Goal: Task Accomplishment & Management: Manage account settings

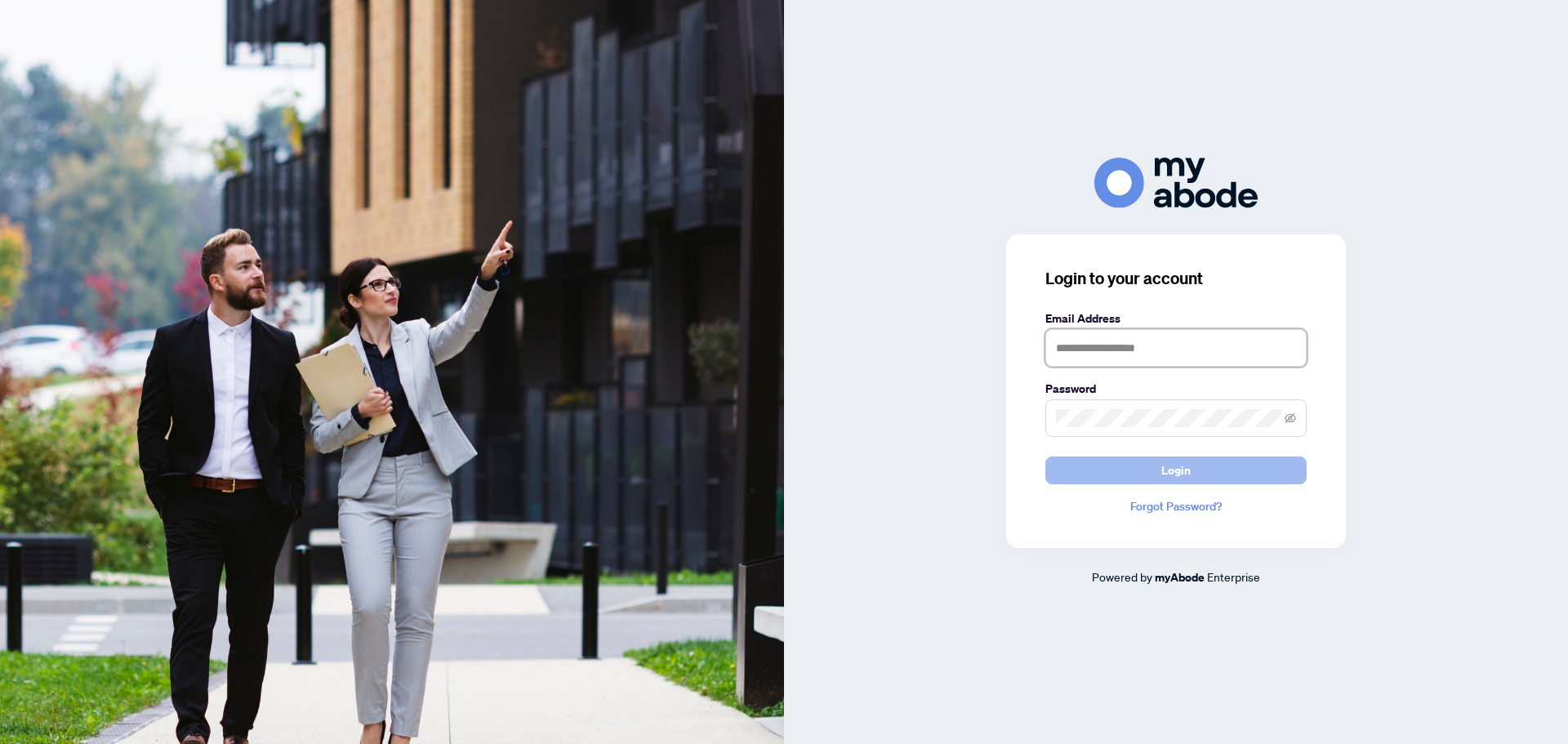
type input "**********"
click at [1190, 470] on button "Login" at bounding box center [1176, 470] width 262 height 28
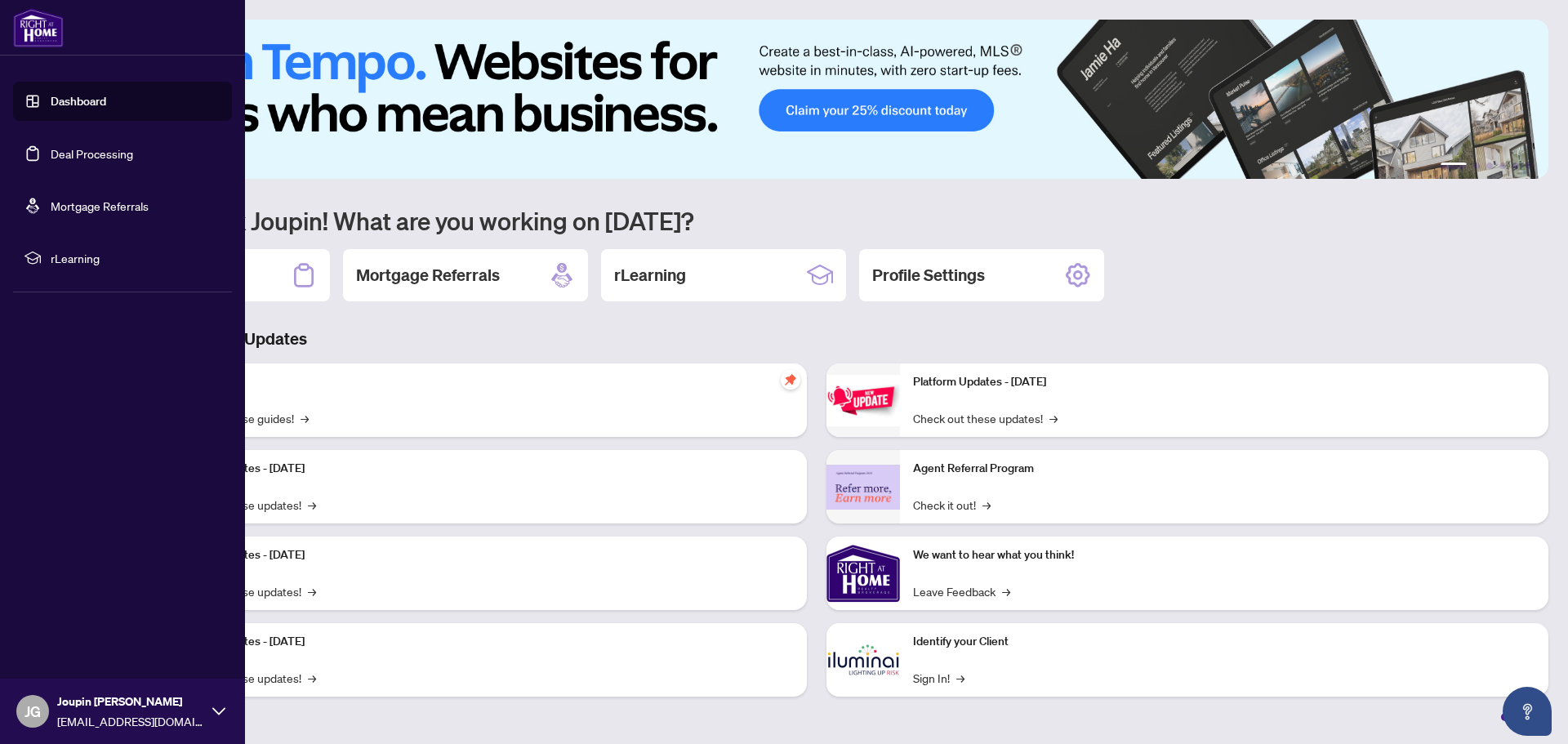
click at [95, 149] on link "Deal Processing" at bounding box center [92, 153] width 83 height 15
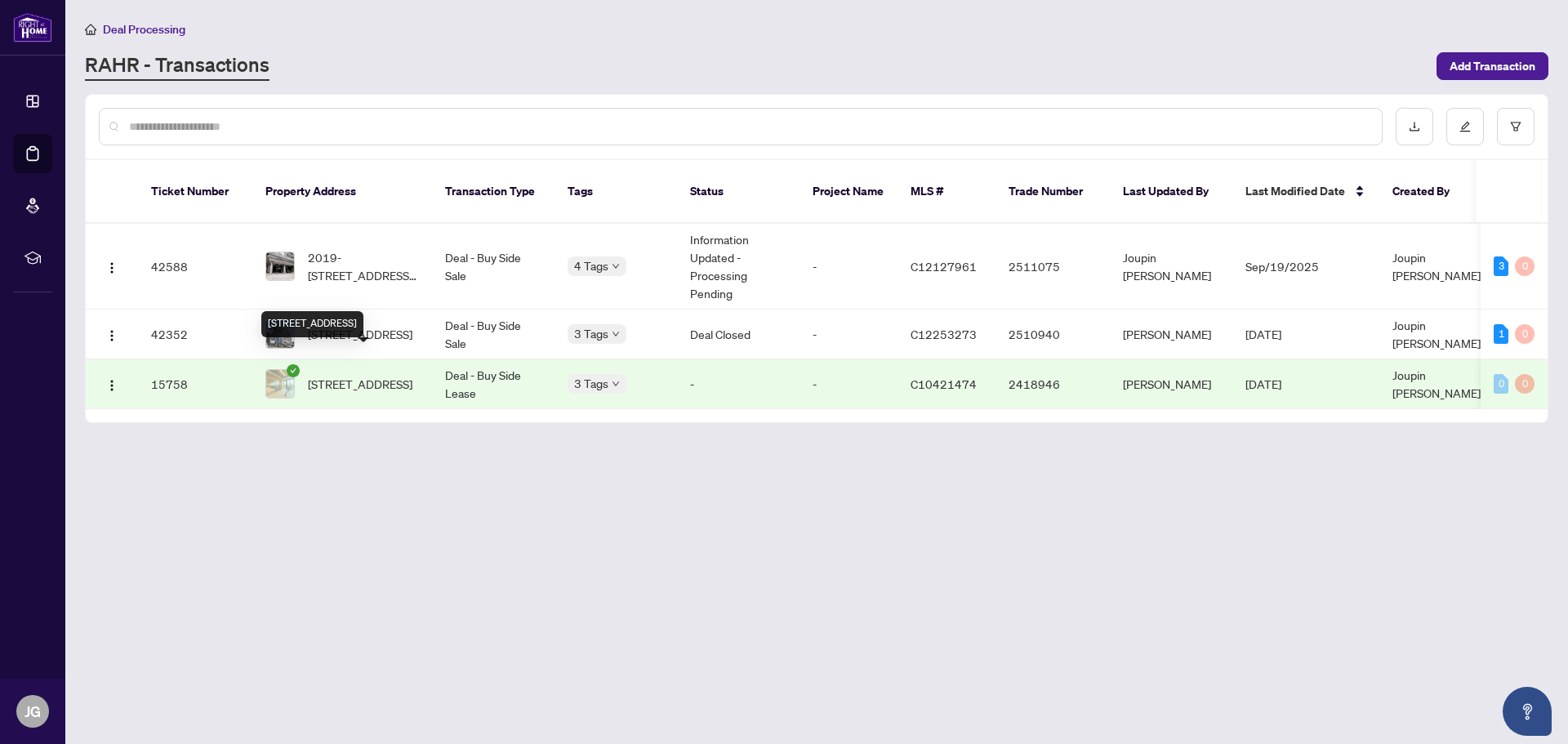
click at [385, 375] on span "[STREET_ADDRESS]" at bounding box center [360, 384] width 105 height 18
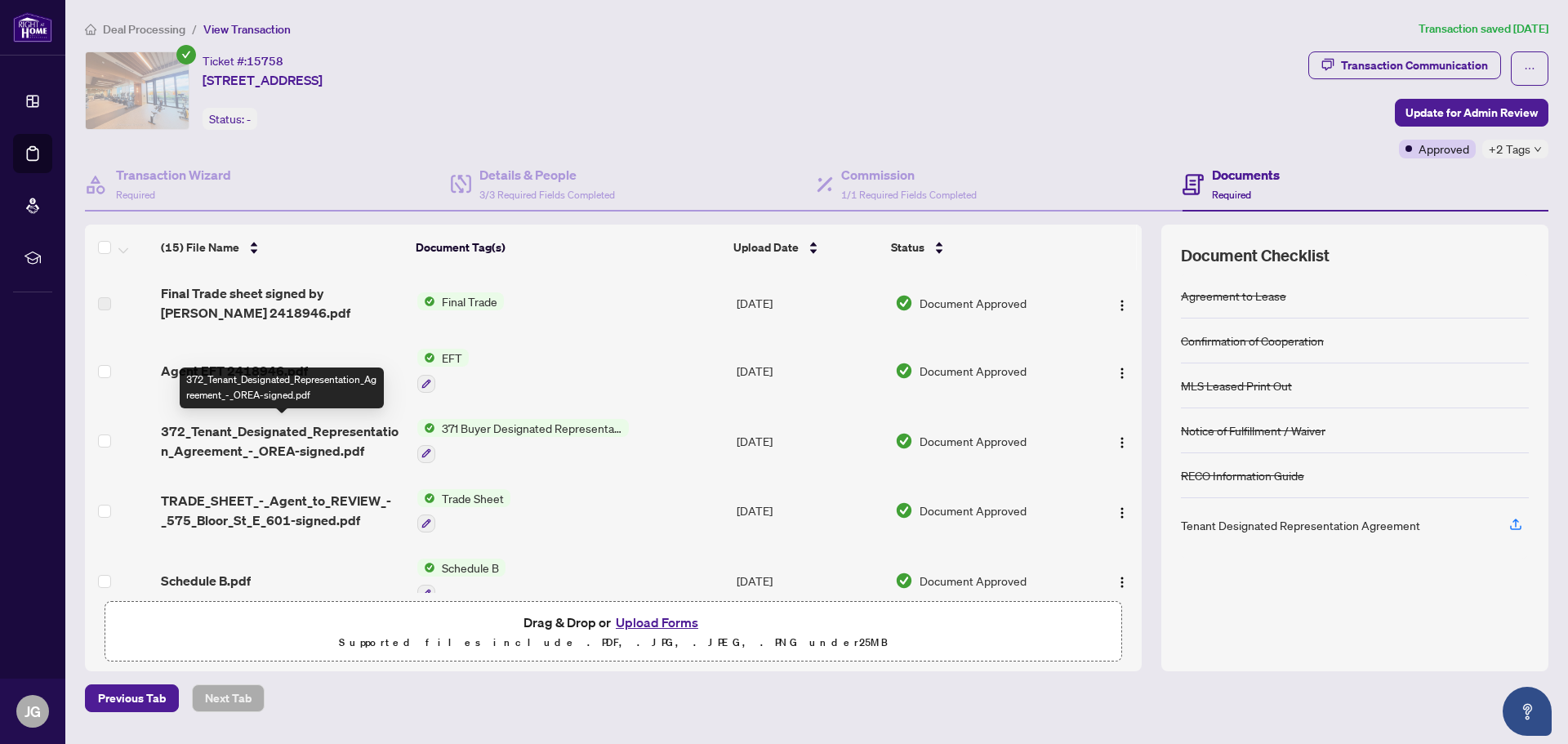
click at [297, 422] on span "372_Tenant_Designated_Representation_Agreement_-_OREA-signed.pdf" at bounding box center [282, 442] width 243 height 40
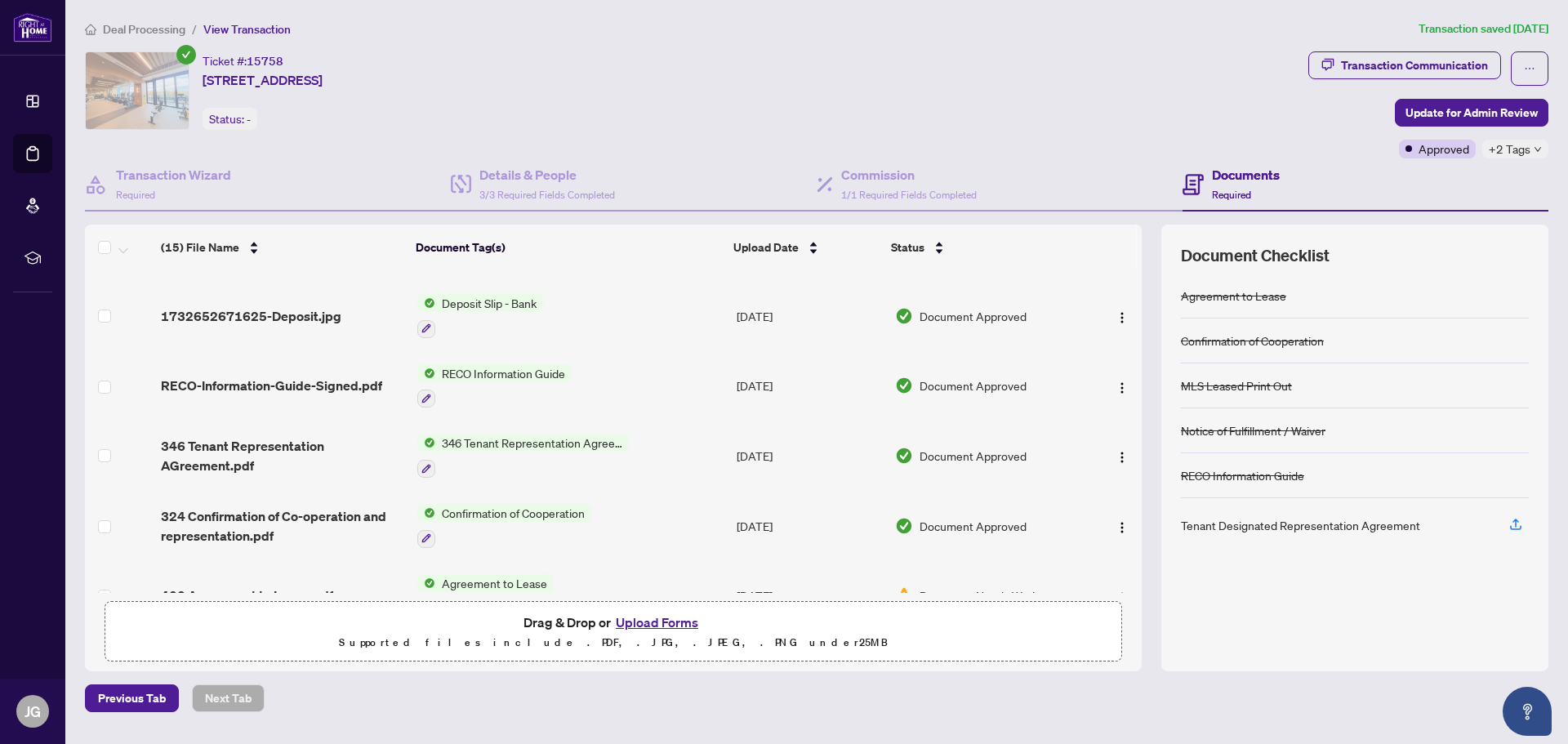
scroll to position [712, 0]
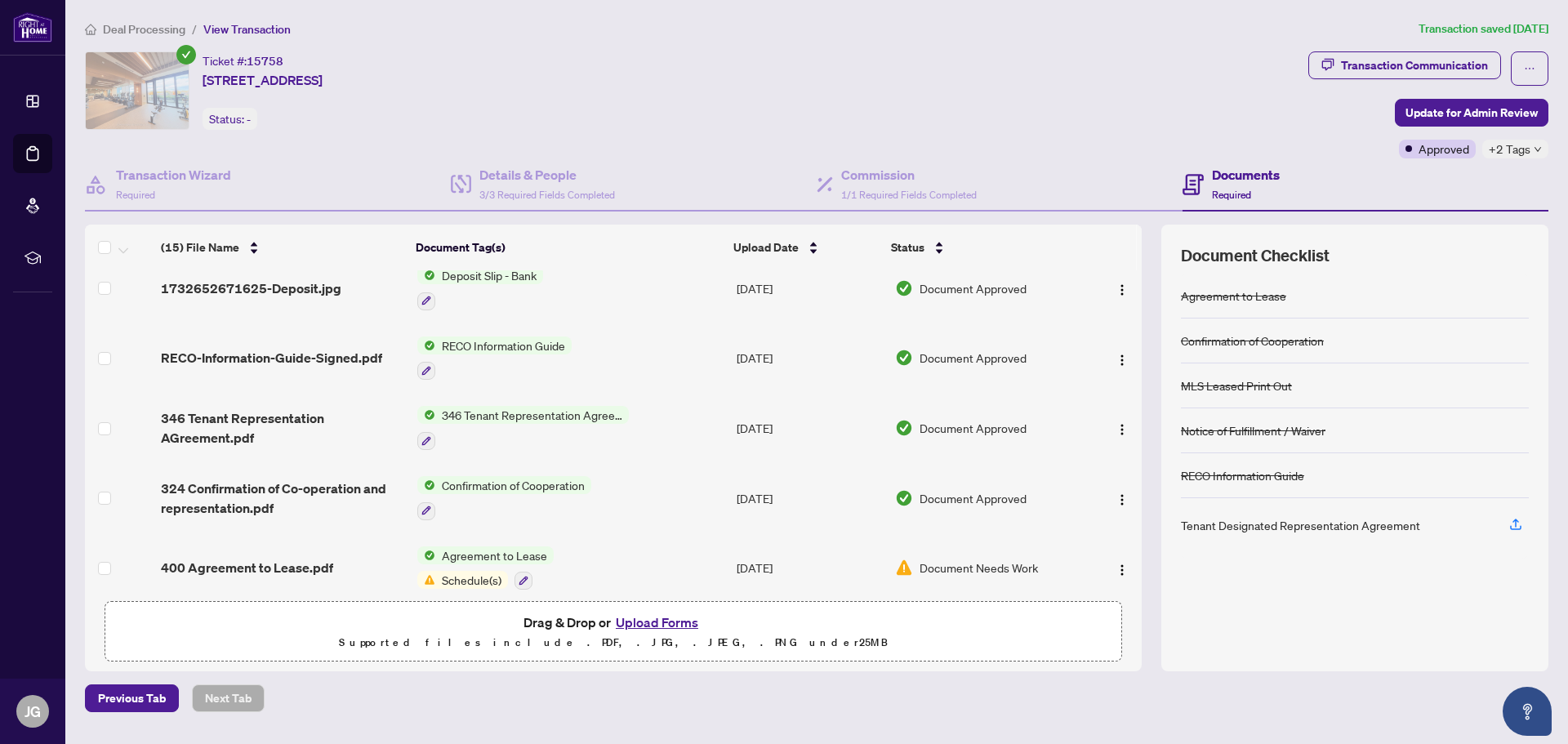
click at [350, 352] on span "RECO-Information-Guide-Signed.pdf" at bounding box center [272, 358] width 221 height 20
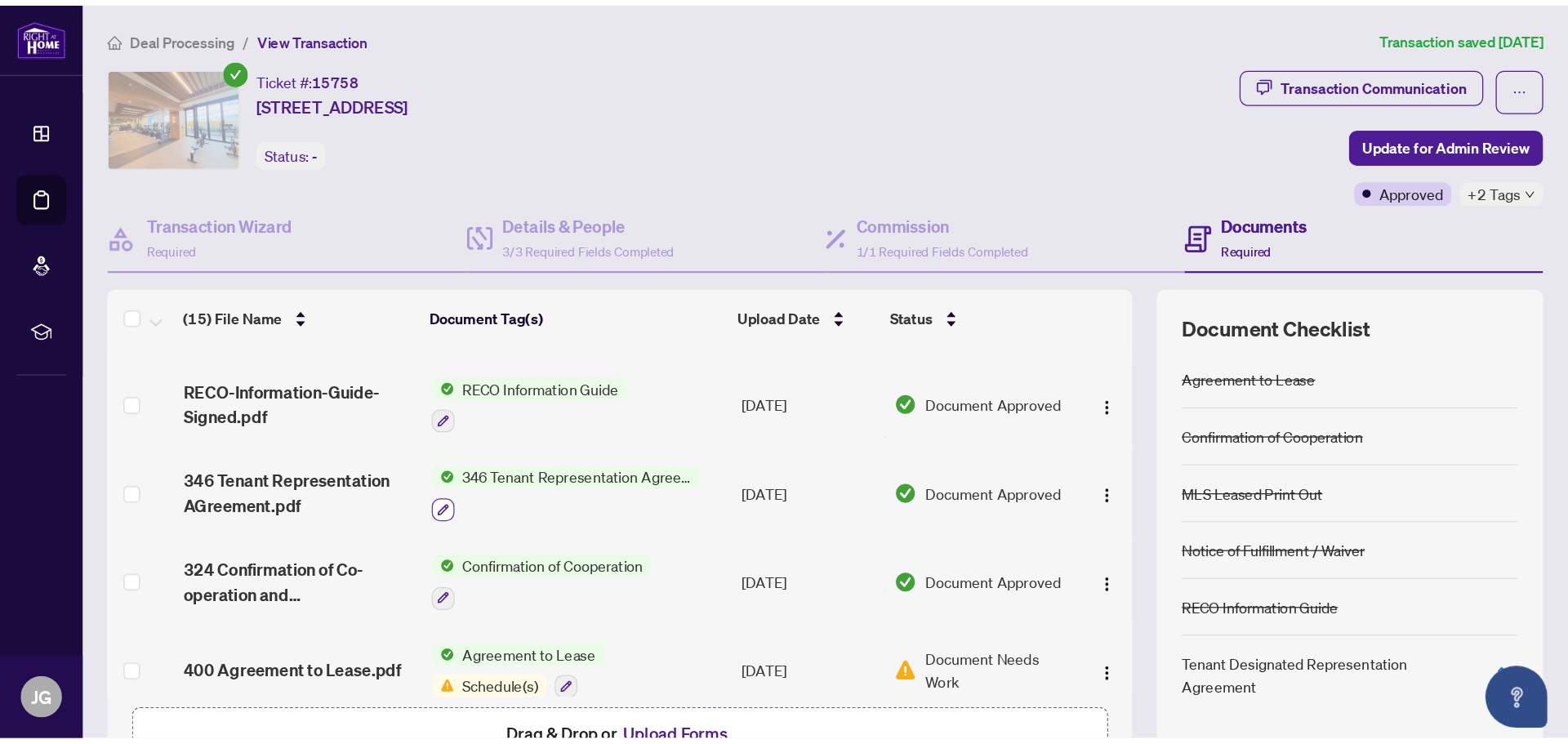
scroll to position [759, 0]
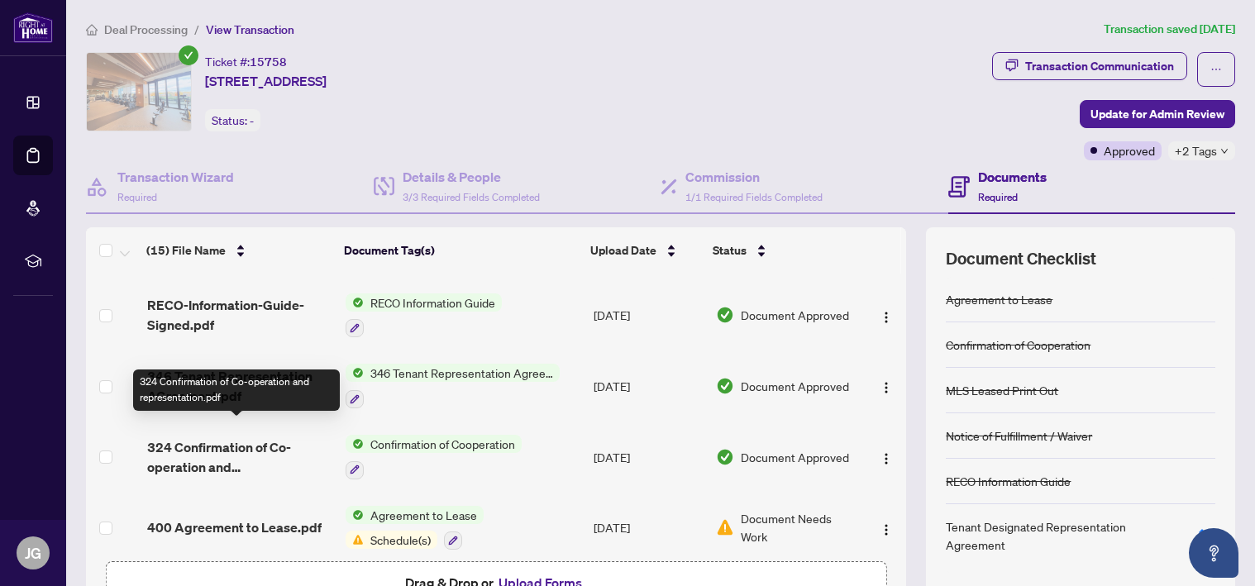
click at [211, 437] on span "324 Confirmation of Co-operation and representation.pdf" at bounding box center [239, 457] width 185 height 40
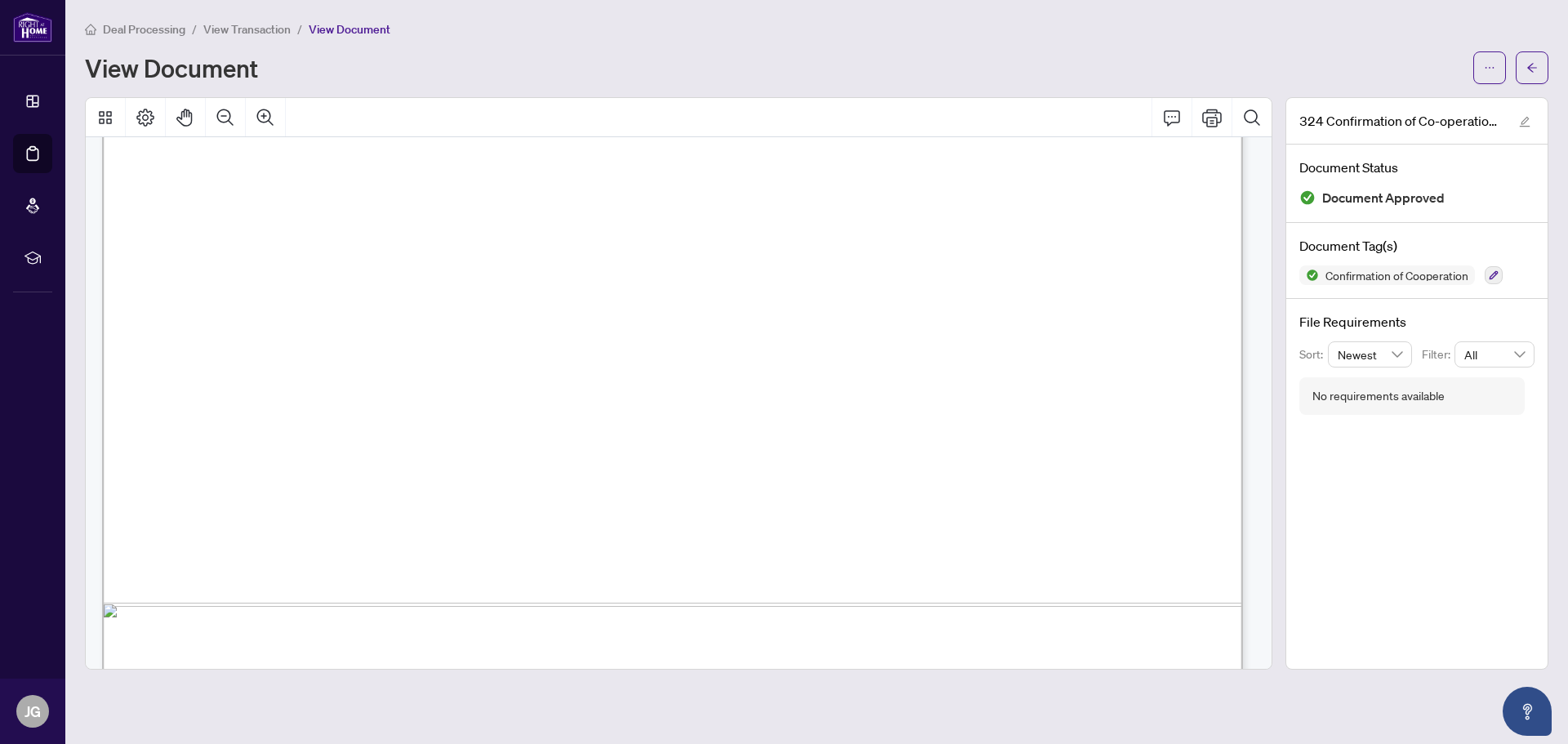
scroll to position [2288, 0]
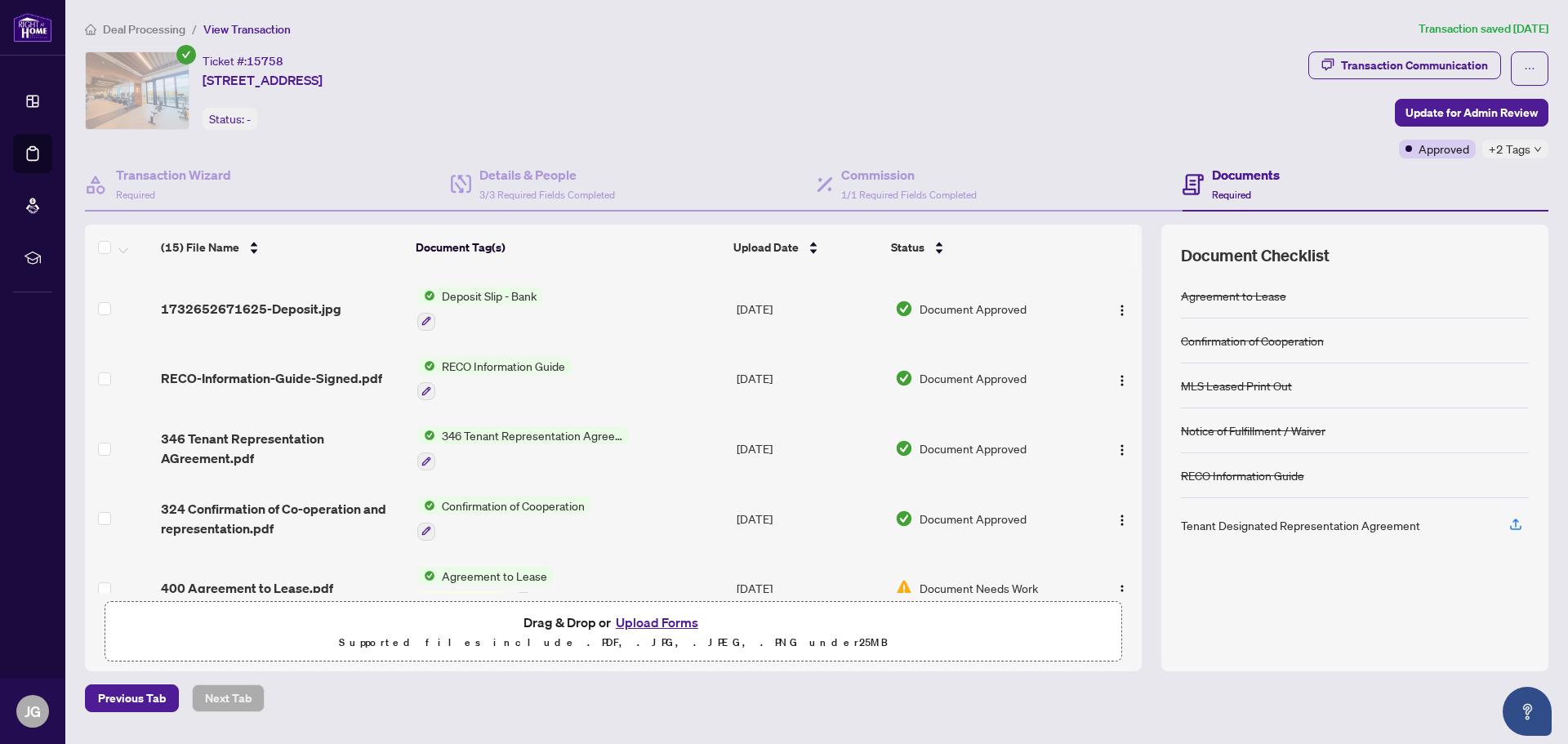
scroll to position [712, 0]
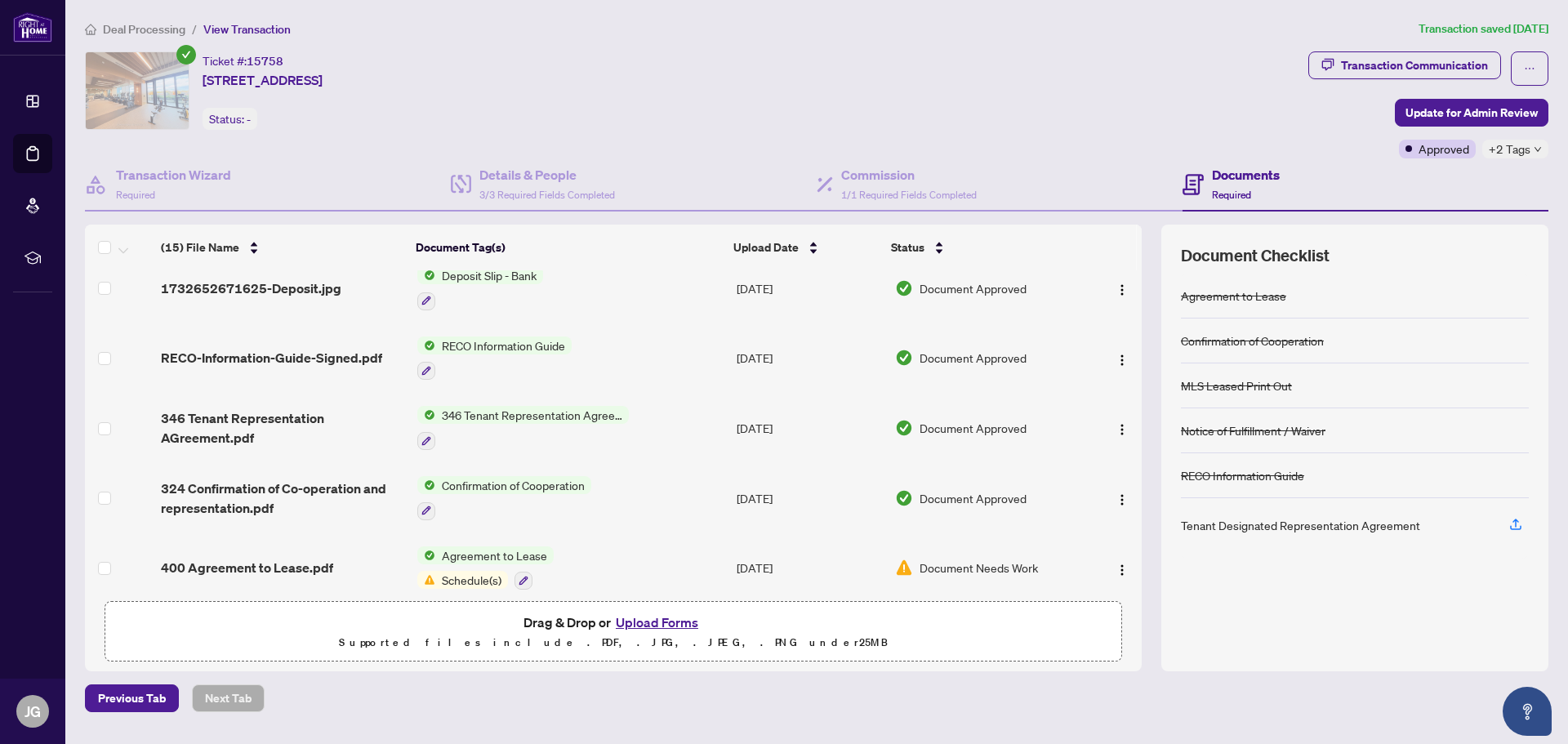
click at [305, 558] on span "400 Agreement to Lease.pdf" at bounding box center [247, 568] width 172 height 20
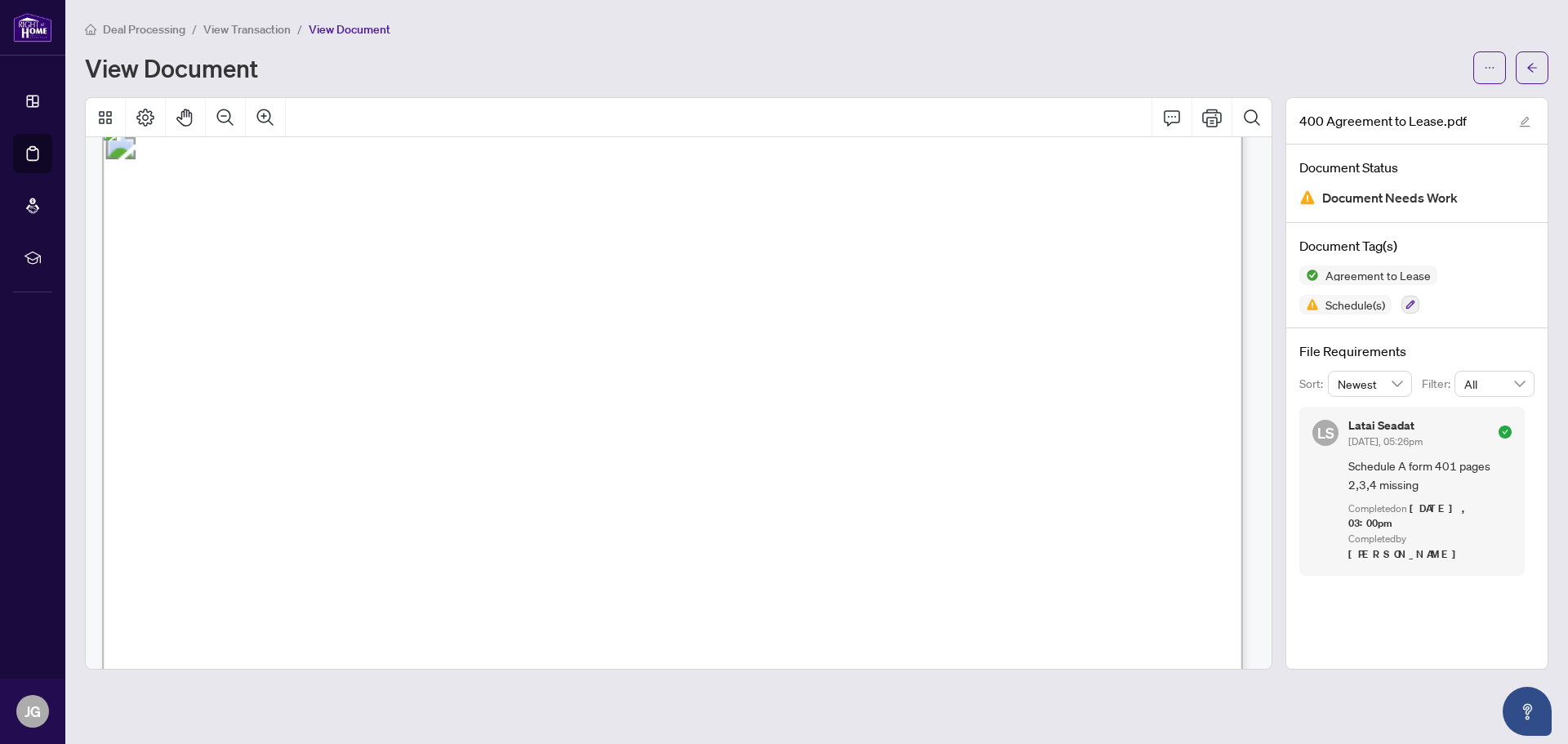
scroll to position [4576, 0]
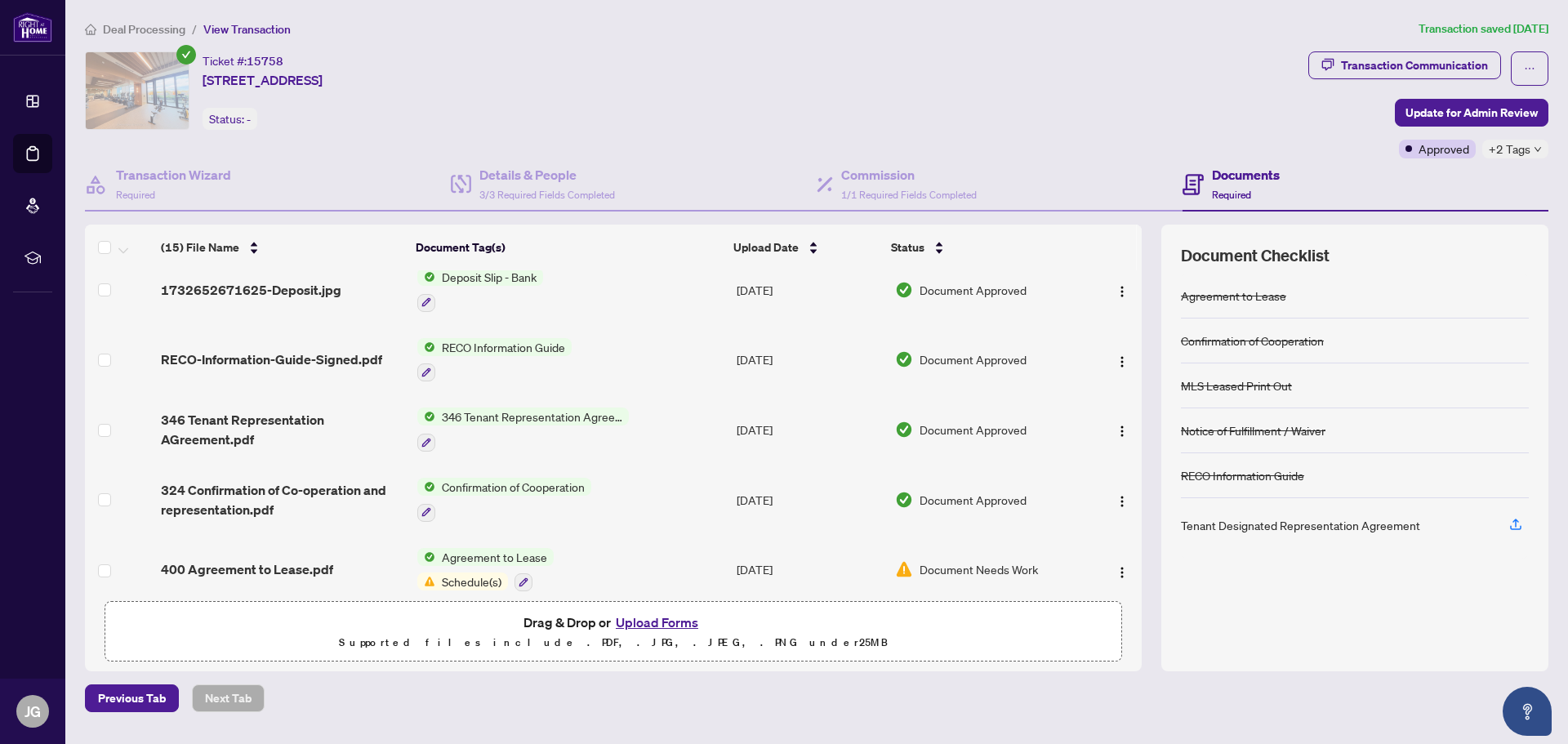
scroll to position [712, 0]
click at [246, 409] on span "346 Tenant Representation AGreement.pdf" at bounding box center [282, 429] width 243 height 40
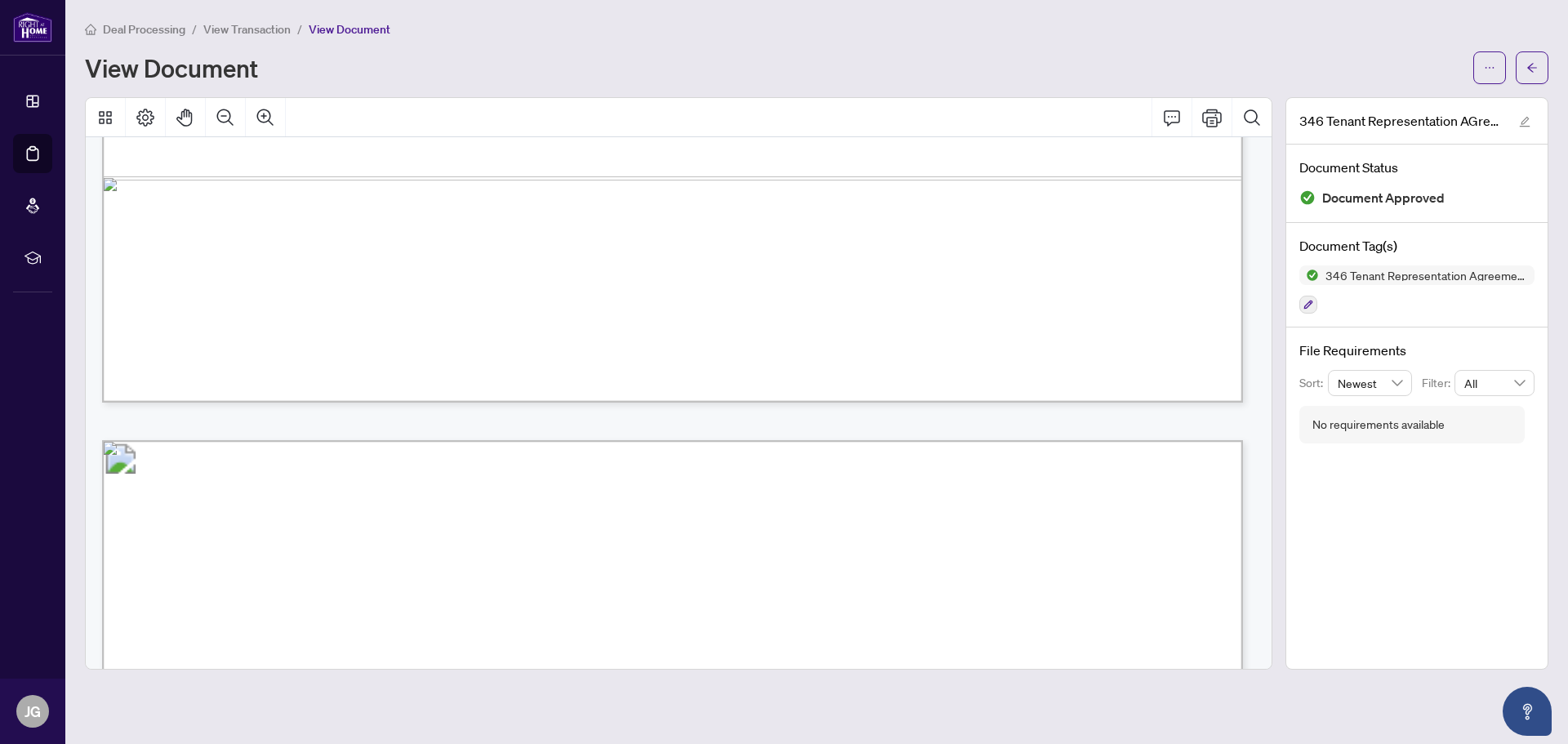
scroll to position [4004, 0]
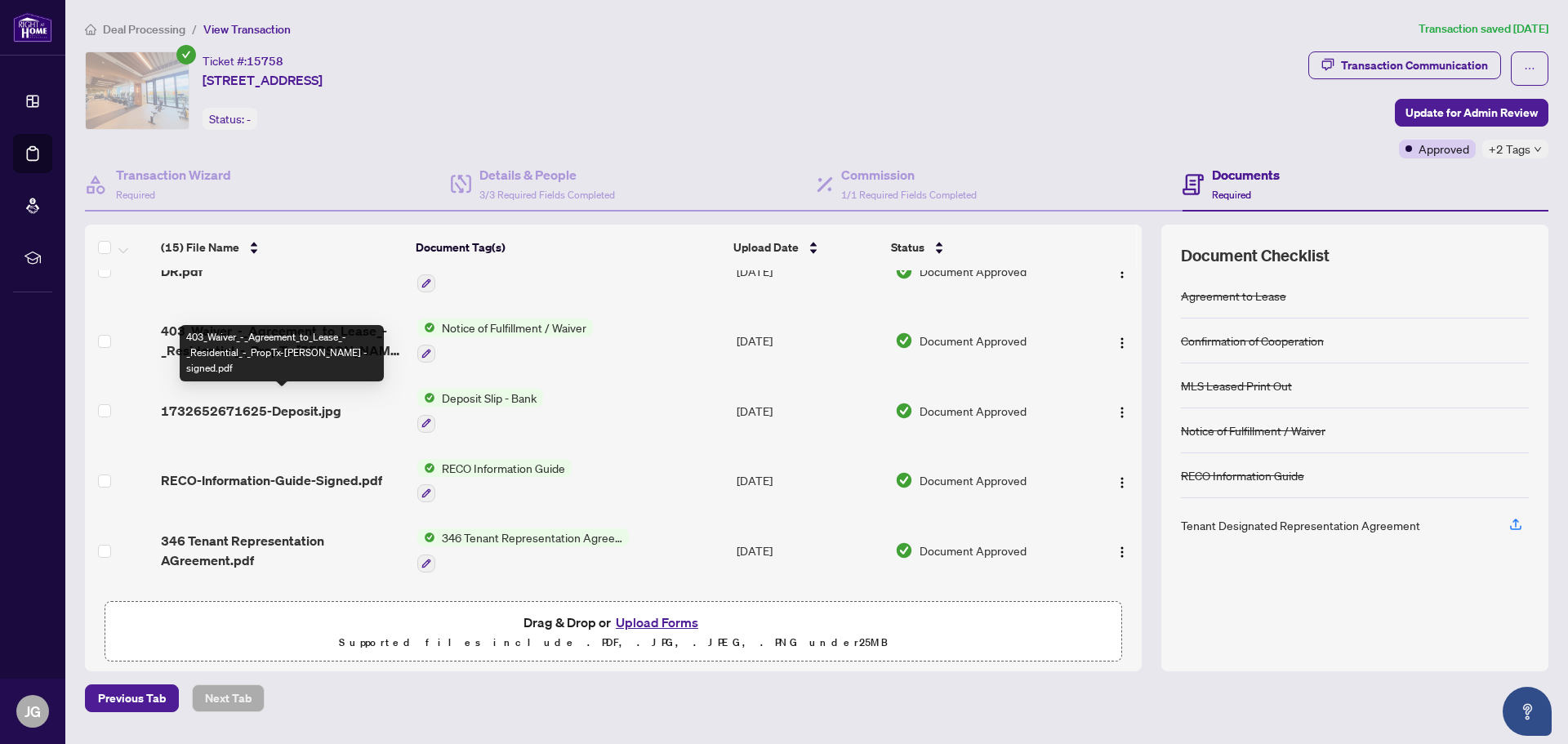
scroll to position [712, 0]
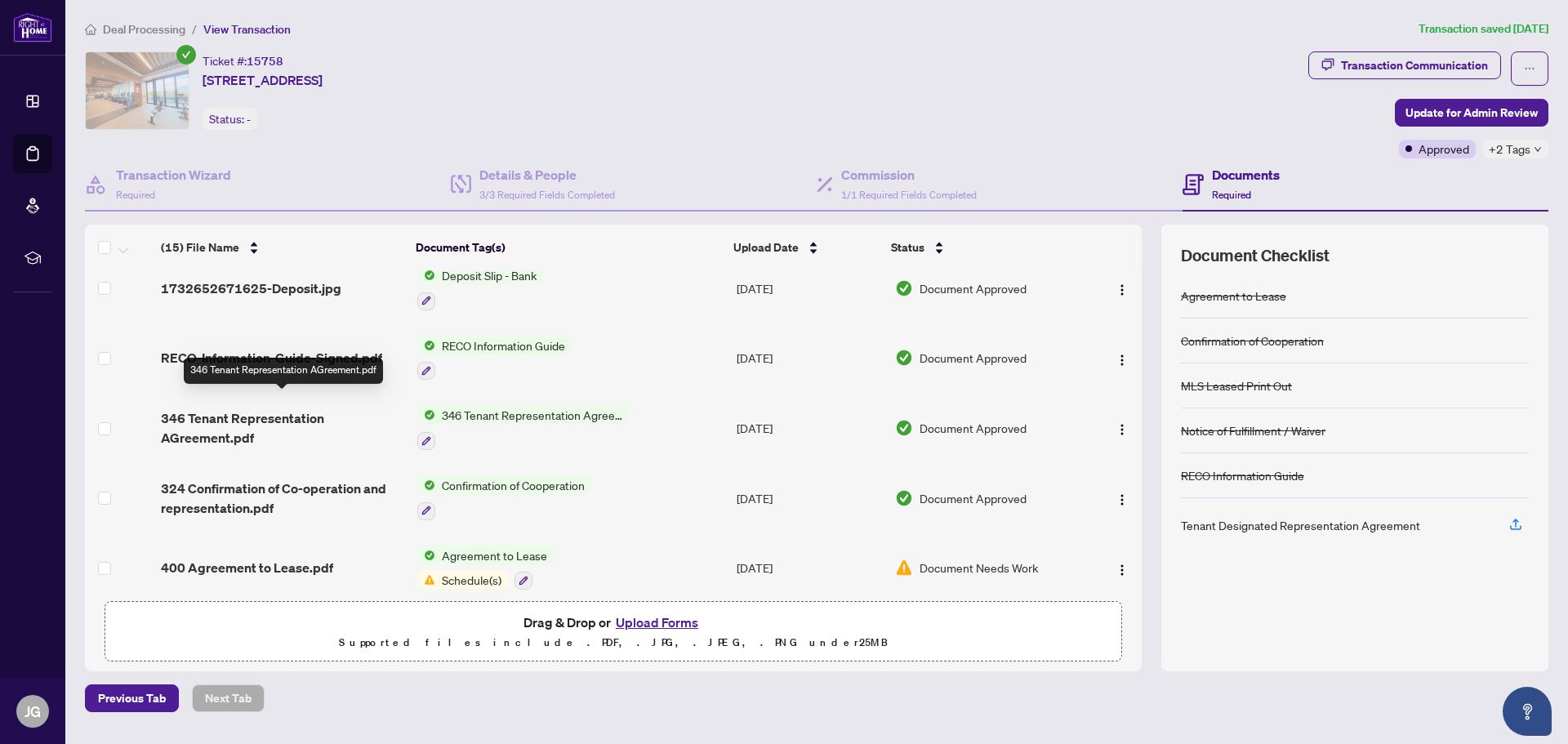
click at [254, 409] on span "346 Tenant Representation AGreement.pdf" at bounding box center [282, 429] width 243 height 40
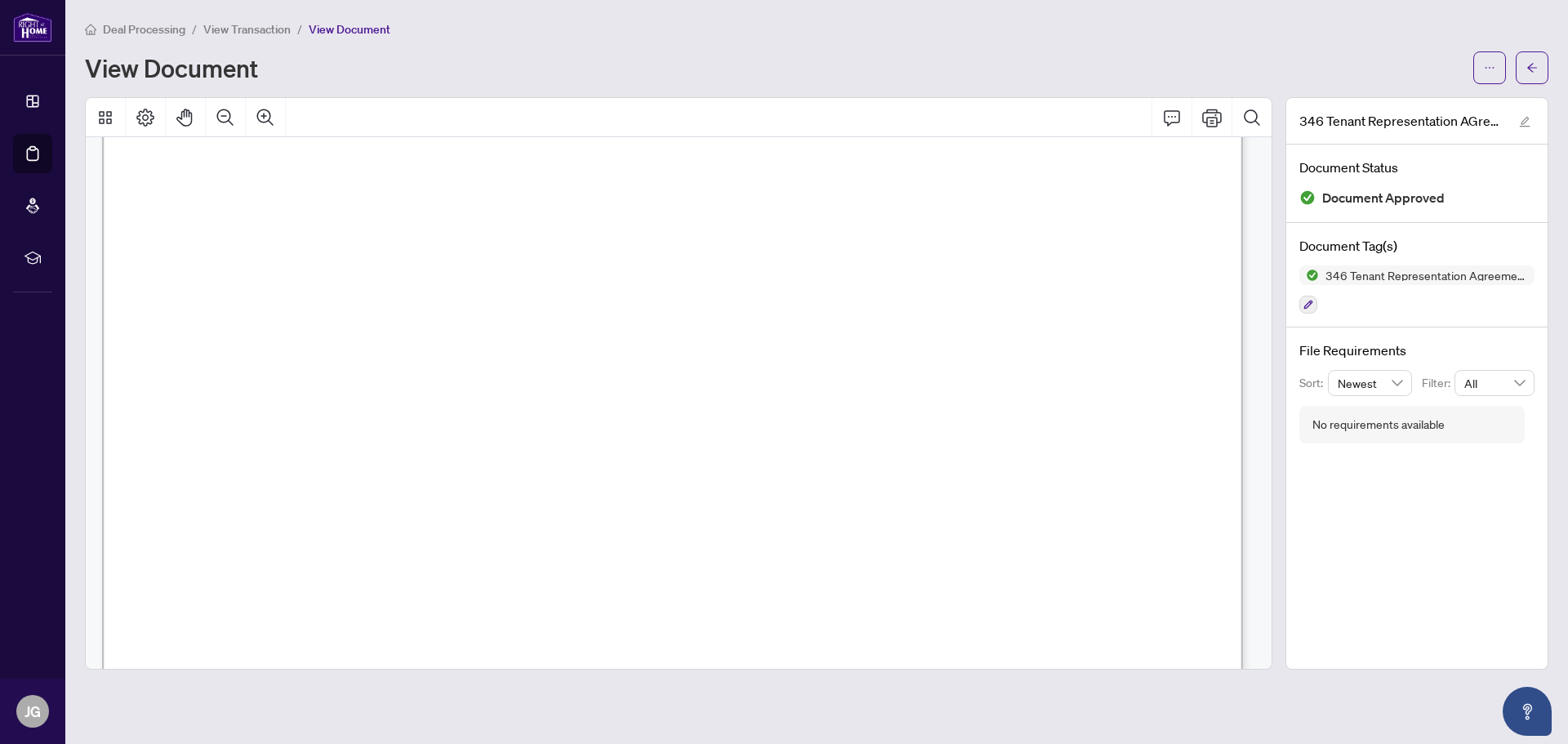
scroll to position [3479, 0]
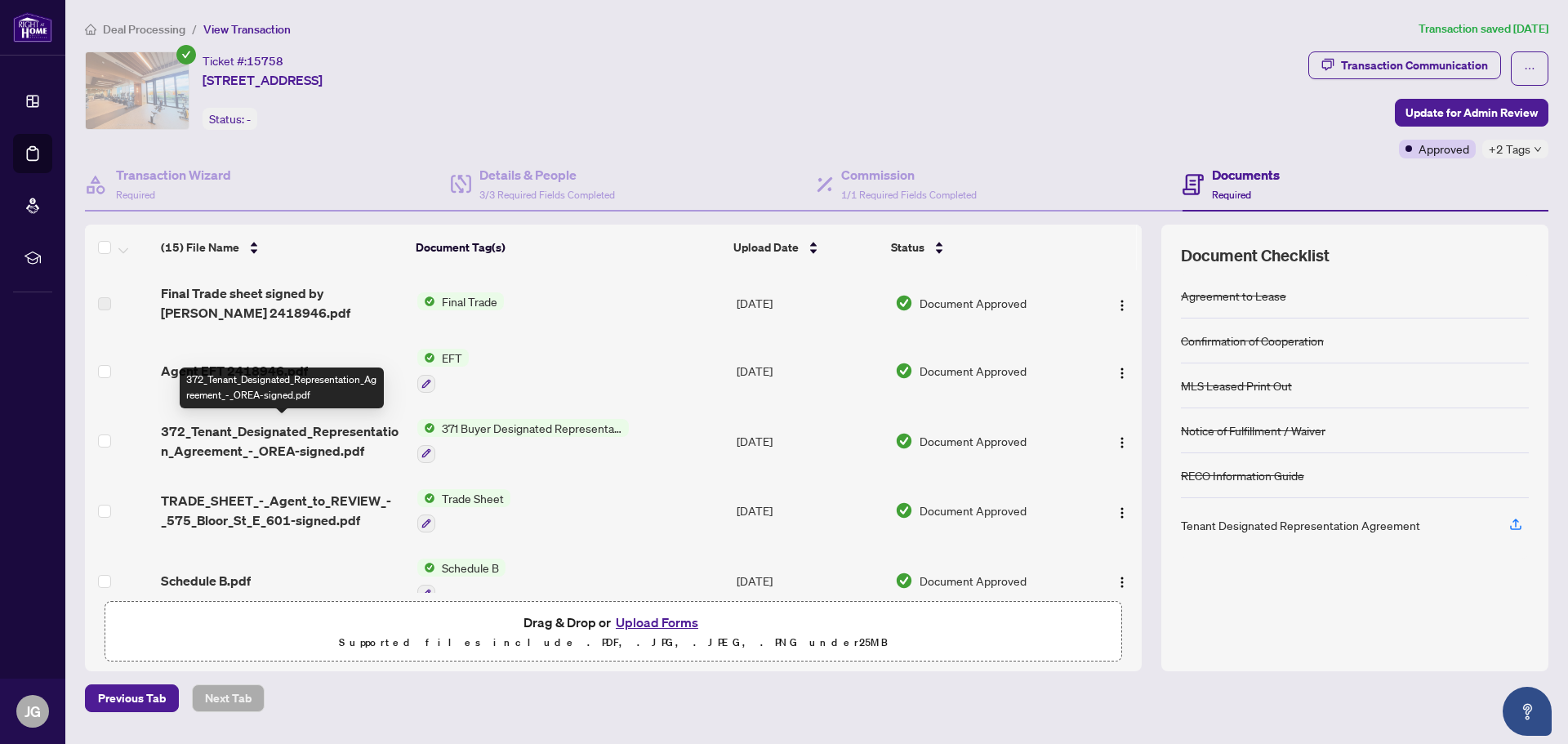
click at [271, 427] on span "372_Tenant_Designated_Representation_Agreement_-_OREA-signed.pdf" at bounding box center [282, 442] width 243 height 40
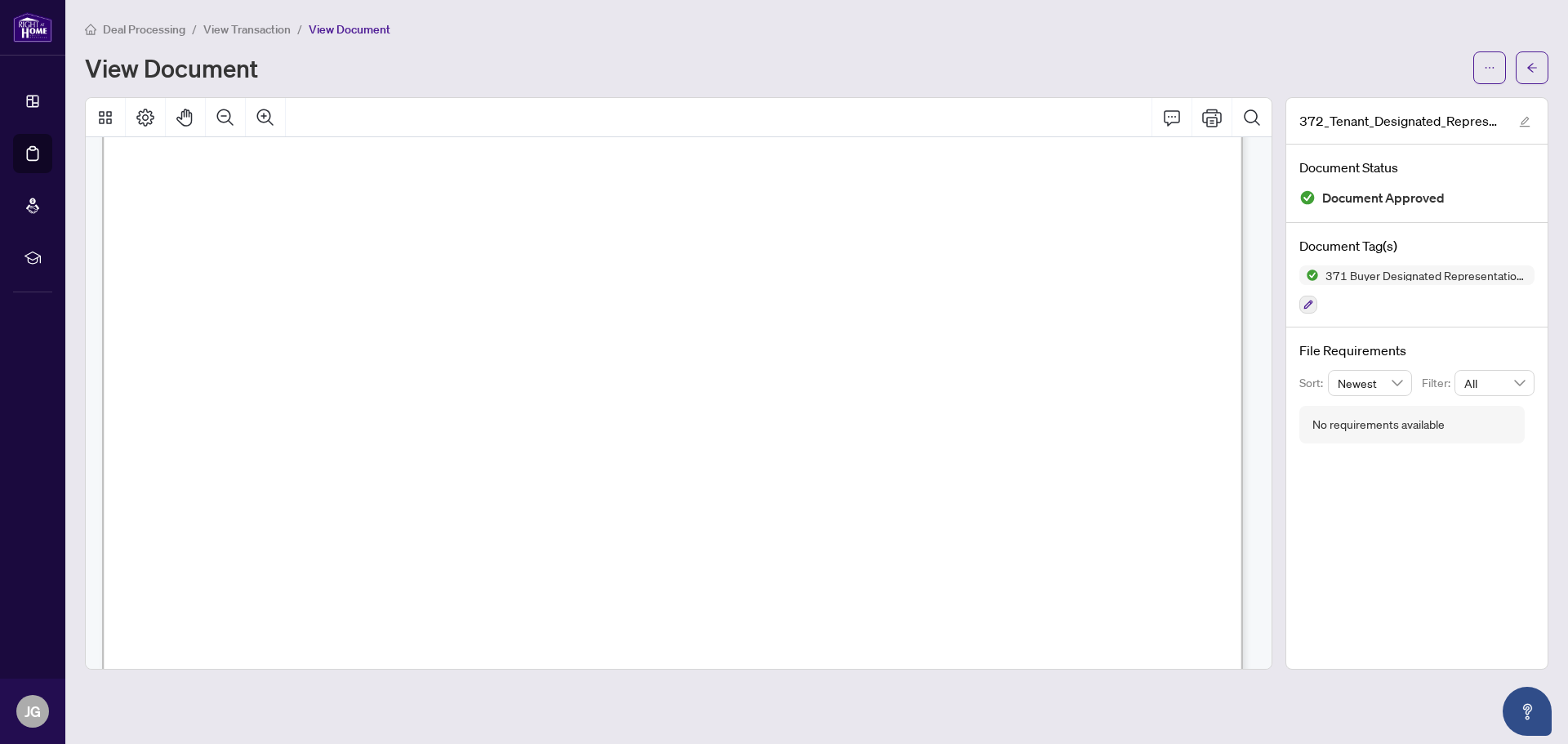
scroll to position [327, 0]
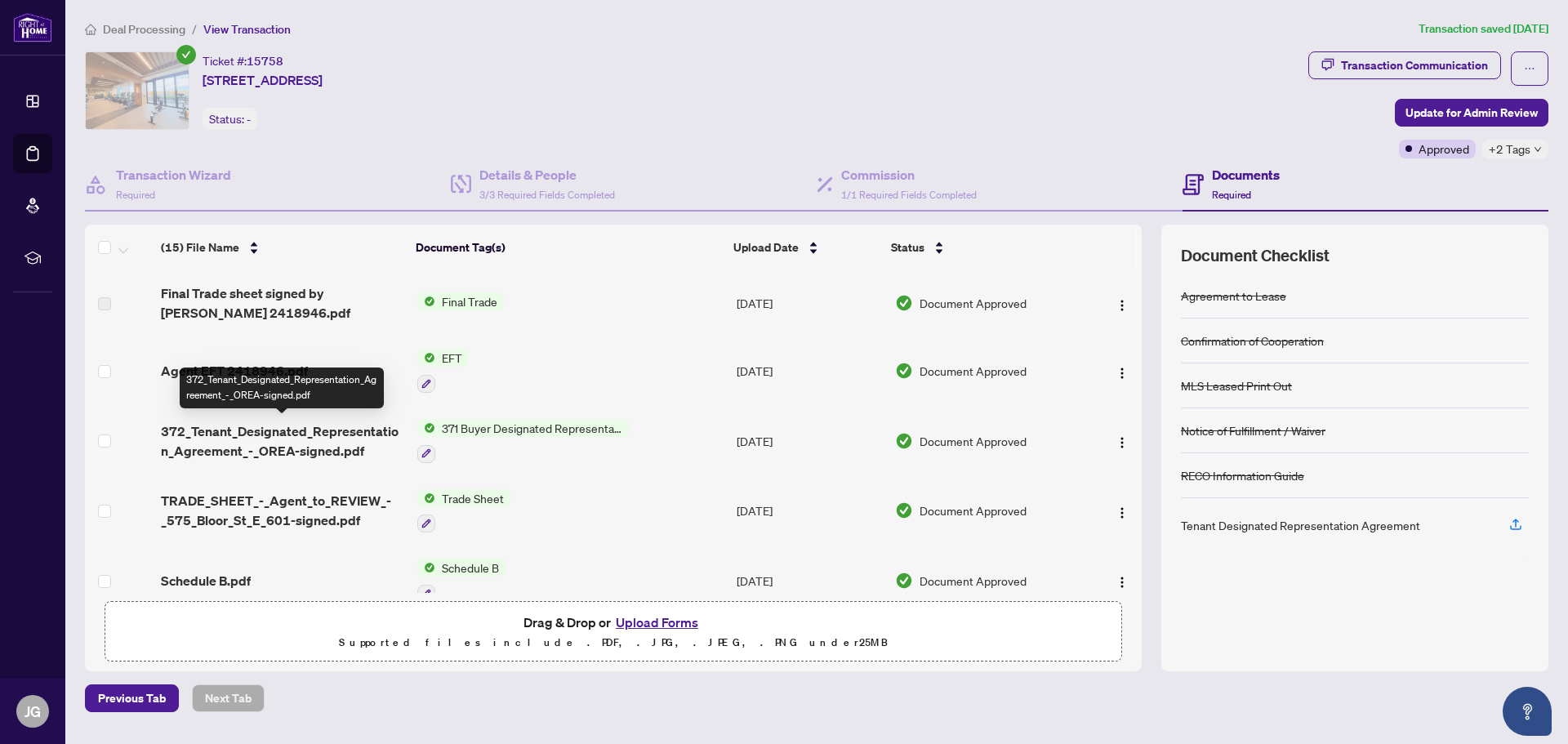
click at [288, 432] on span "372_Tenant_Designated_Representation_Agreement_-_OREA-signed.pdf" at bounding box center [282, 442] width 243 height 40
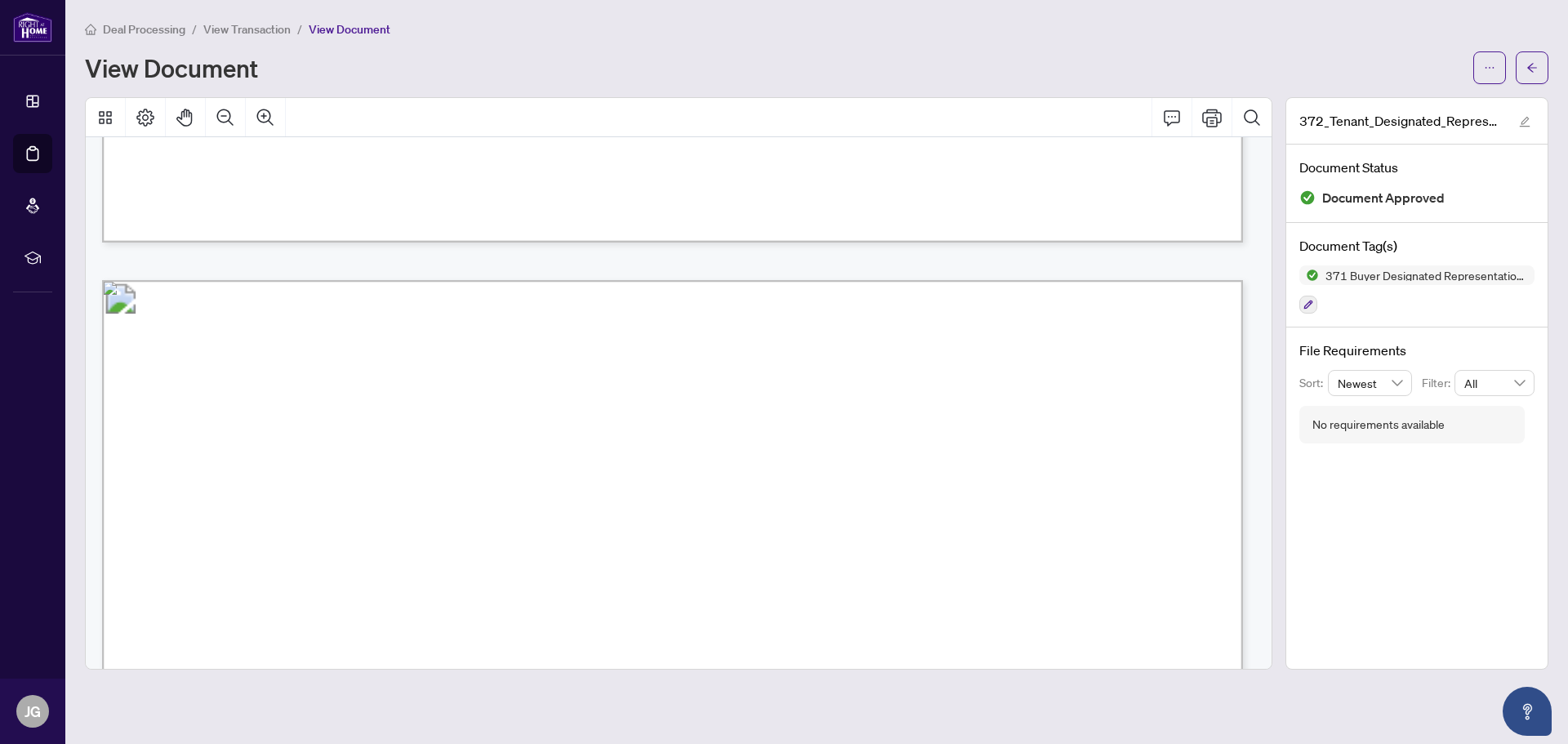
scroll to position [1389, 0]
drag, startPoint x: 918, startPoint y: 385, endPoint x: 745, endPoint y: 380, distance: 173.1
click at [745, 280] on p "Form 372 New [DATE] Page 2 of 4 The trademarks REALTOR®, REALTORS®, MLS®, Multi…" at bounding box center [1403, 280] width 2604 height 0
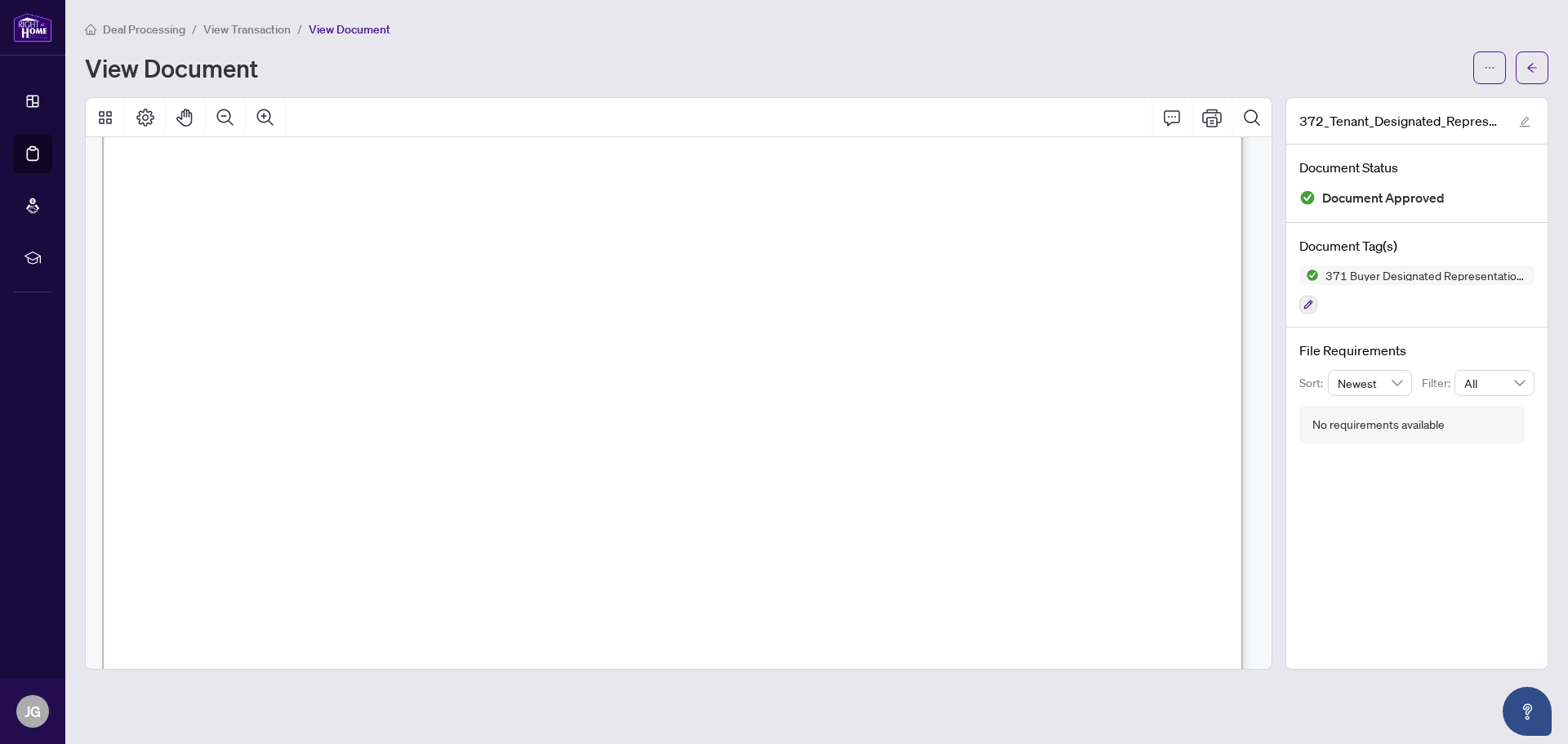
scroll to position [0, 0]
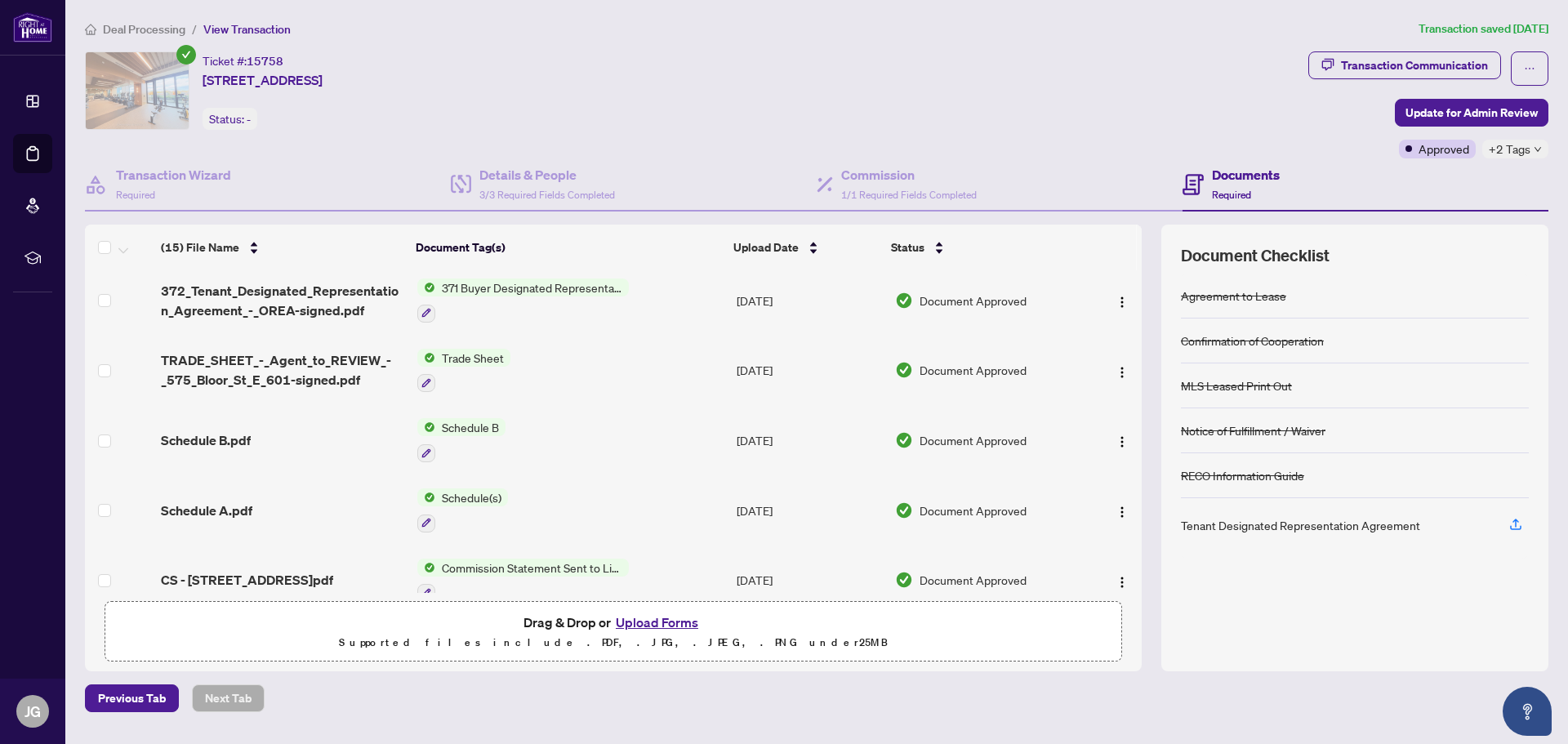
scroll to position [59, 0]
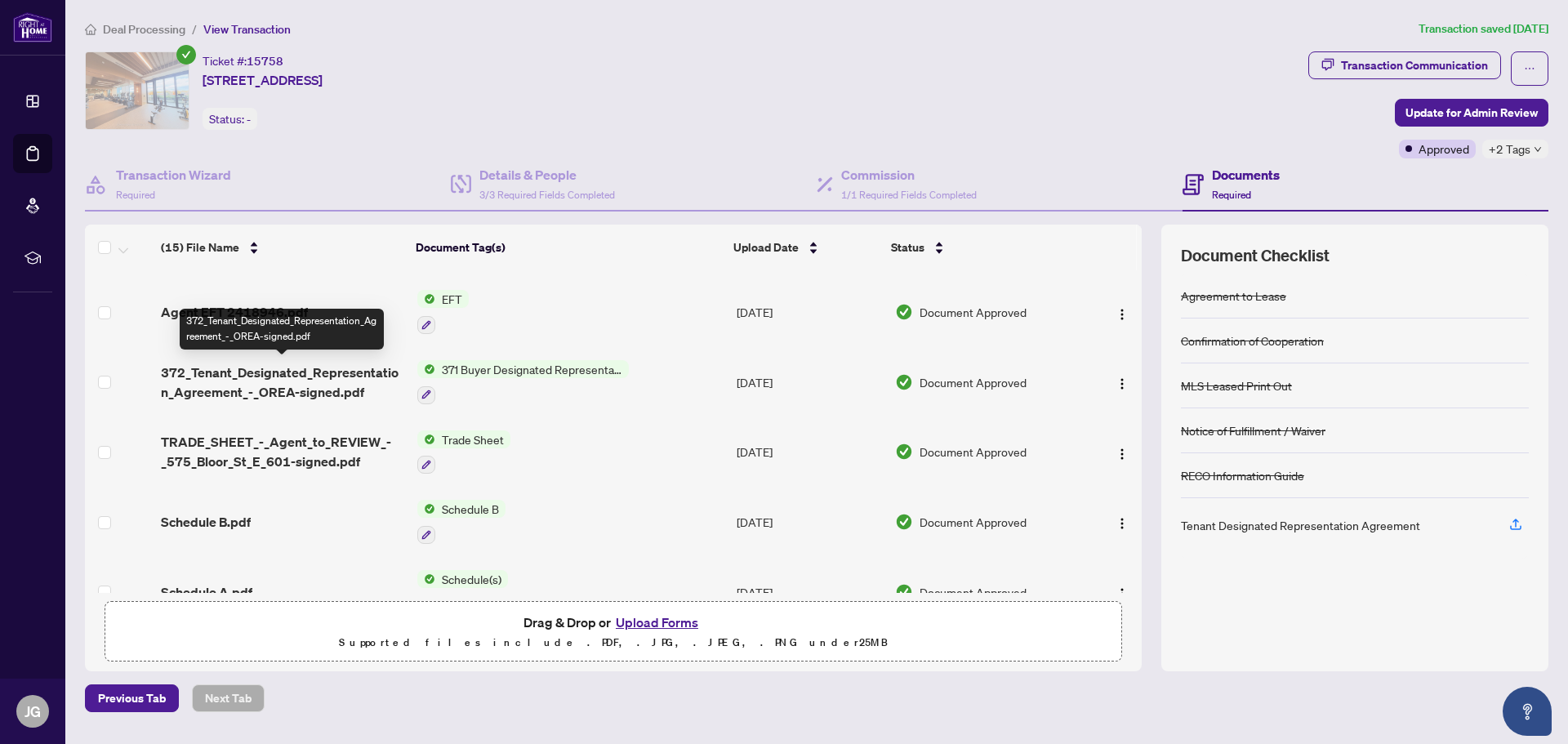
click at [314, 375] on span "372_Tenant_Designated_Representation_Agreement_-_OREA-signed.pdf" at bounding box center [282, 382] width 243 height 40
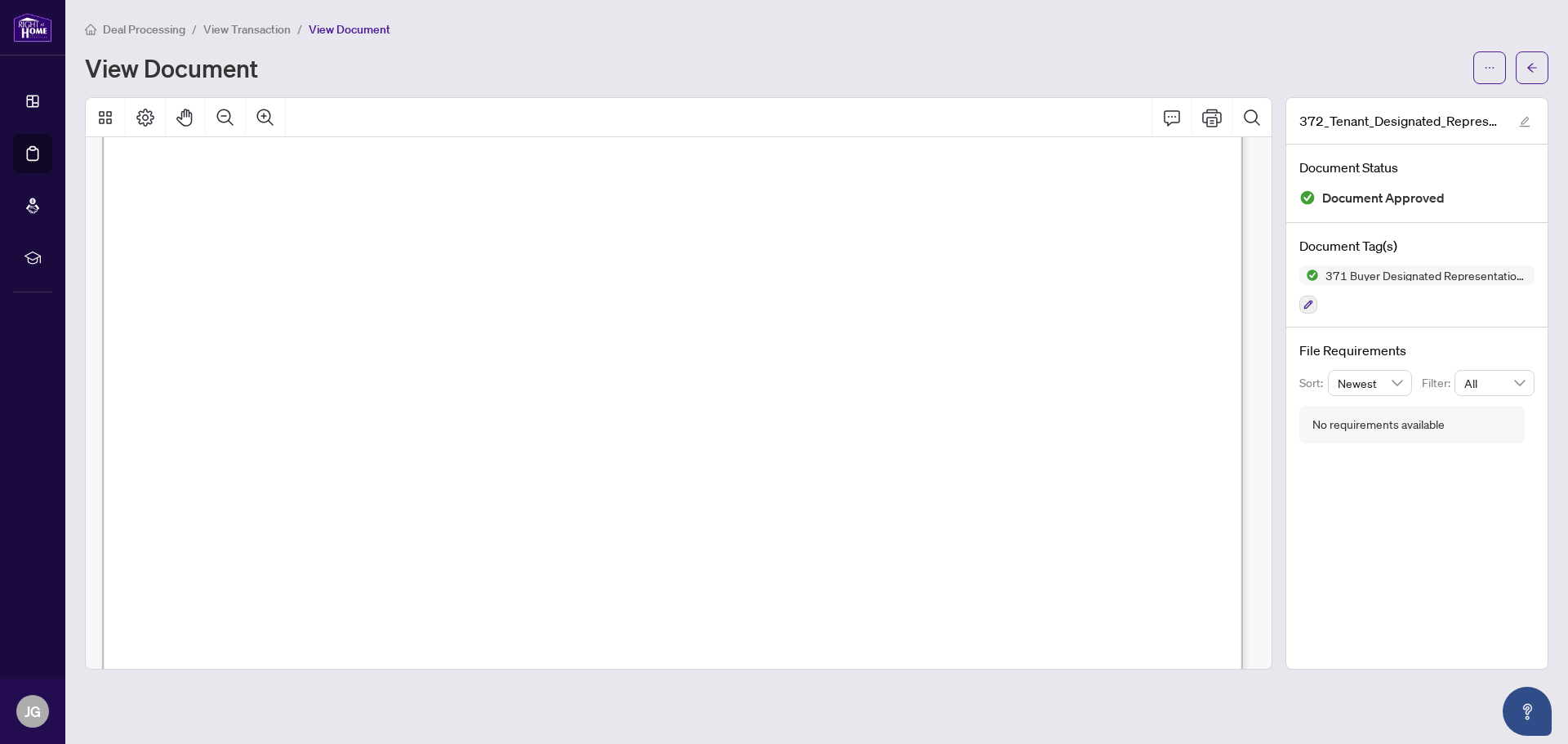
scroll to position [5148, 0]
